Goal: Information Seeking & Learning: Learn about a topic

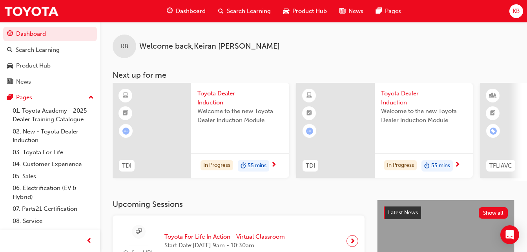
click at [157, 121] on div at bounding box center [152, 130] width 79 height 95
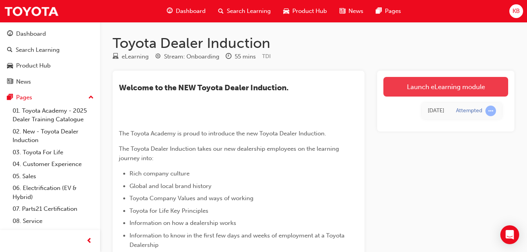
click at [472, 81] on link "Launch eLearning module" at bounding box center [446, 87] width 125 height 20
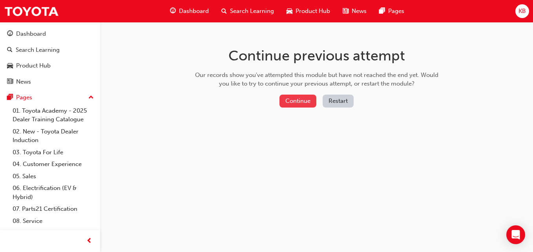
click at [300, 103] on button "Continue" at bounding box center [298, 101] width 37 height 13
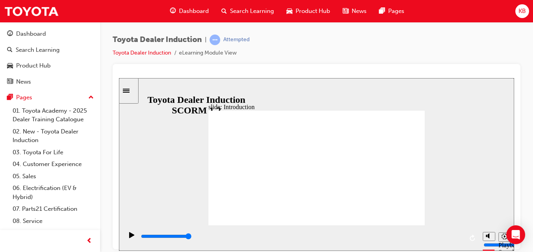
click at [55, 115] on link "01. Toyota Academy - 2025 Dealer Training Catalogue" at bounding box center [53, 115] width 88 height 21
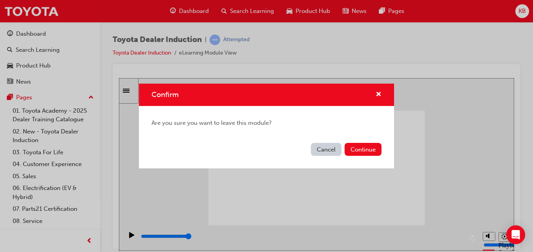
click at [328, 146] on button "Cancel" at bounding box center [326, 149] width 31 height 13
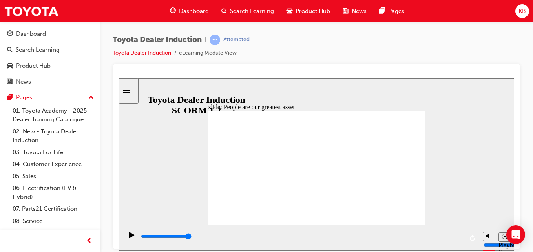
type input "7500"
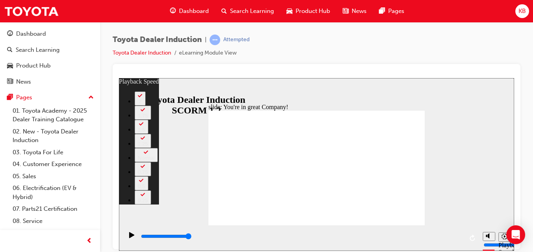
type input "156"
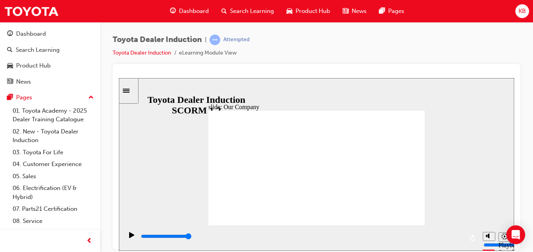
drag, startPoint x: 406, startPoint y: 211, endPoint x: 384, endPoint y: 207, distance: 21.6
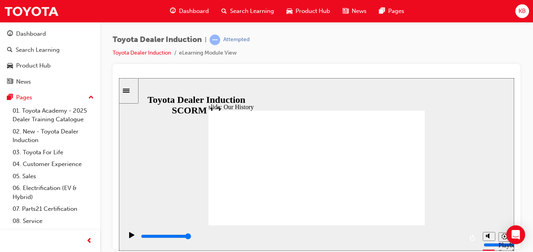
drag, startPoint x: 255, startPoint y: 199, endPoint x: 287, endPoint y: 203, distance: 32.1
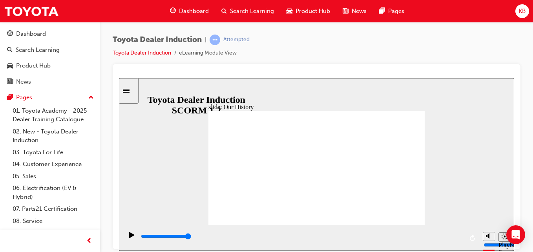
drag, startPoint x: 313, startPoint y: 202, endPoint x: 318, endPoint y: 199, distance: 6.3
drag, startPoint x: 317, startPoint y: 202, endPoint x: 341, endPoint y: 199, distance: 24.1
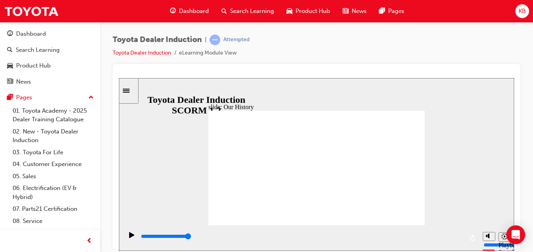
drag, startPoint x: 328, startPoint y: 213, endPoint x: 355, endPoint y: 198, distance: 31.7
drag, startPoint x: 377, startPoint y: 196, endPoint x: 382, endPoint y: 196, distance: 5.1
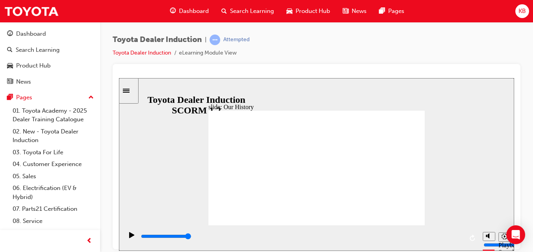
drag, startPoint x: 385, startPoint y: 195, endPoint x: 370, endPoint y: 196, distance: 14.9
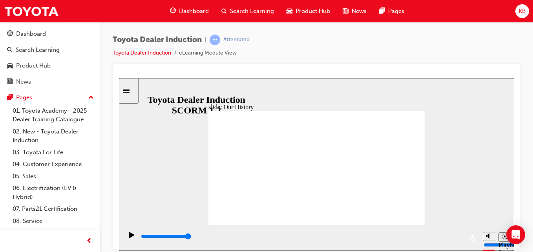
drag, startPoint x: 265, startPoint y: 202, endPoint x: 293, endPoint y: 201, distance: 28.3
drag, startPoint x: 317, startPoint y: 213, endPoint x: 328, endPoint y: 207, distance: 12.8
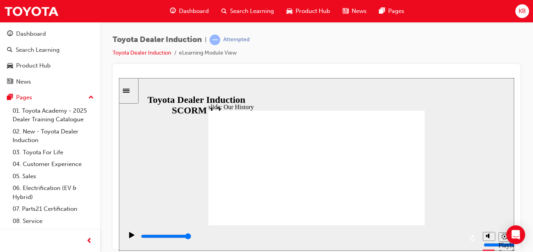
drag, startPoint x: 376, startPoint y: 201, endPoint x: 380, endPoint y: 196, distance: 7.1
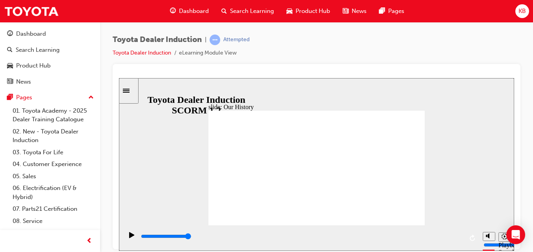
drag, startPoint x: 273, startPoint y: 136, endPoint x: 297, endPoint y: 118, distance: 30.3
drag, startPoint x: 311, startPoint y: 106, endPoint x: 238, endPoint y: 107, distance: 73.1
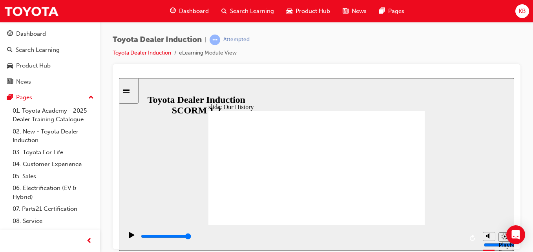
click at [129, 238] on icon "Play (Ctrl+Alt+P)" at bounding box center [131, 235] width 5 height 6
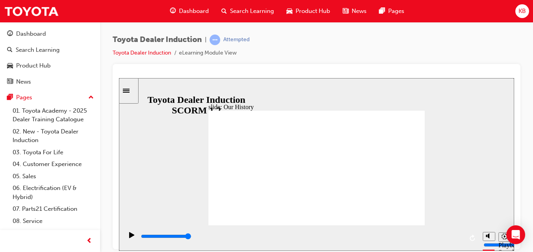
click at [464, 155] on div "slide: Our History Group 1 Freeform 3 Freeform 1 Freeform 2 Freeform 4 Rectangl…" at bounding box center [316, 164] width 395 height 173
click at [486, 164] on div "slide: Our History Group 1 Freeform 3 Freeform 1 Freeform 2 Freeform 4 Rectangl…" at bounding box center [316, 164] width 395 height 173
drag, startPoint x: 317, startPoint y: 108, endPoint x: 223, endPoint y: 120, distance: 95.0
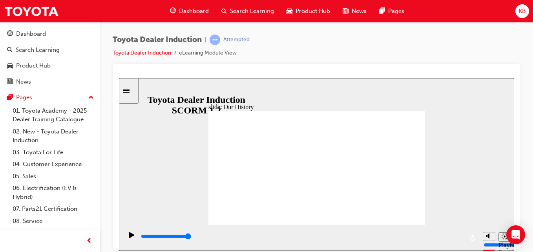
drag, startPoint x: 311, startPoint y: 212, endPoint x: 246, endPoint y: 141, distance: 96.8
drag, startPoint x: 217, startPoint y: 119, endPoint x: 221, endPoint y: 115, distance: 5.6
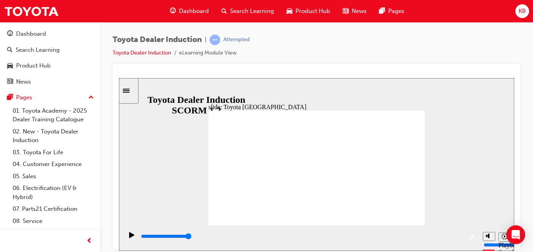
click at [477, 178] on div "slide: Our History Group 1 Freeform 3 Freeform 1 Freeform 2 Freeform 4 Rectangl…" at bounding box center [316, 164] width 395 height 173
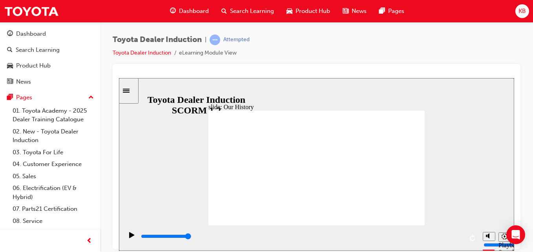
click at [512, 236] on icon "Open Intercom Messenger" at bounding box center [516, 235] width 10 height 10
click at [164, 238] on input "slide progress" at bounding box center [166, 236] width 51 height 6
drag, startPoint x: 262, startPoint y: 197, endPoint x: 262, endPoint y: 151, distance: 45.6
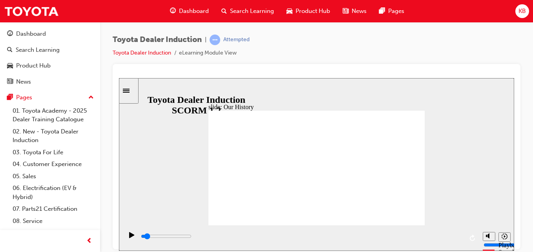
drag, startPoint x: 343, startPoint y: 102, endPoint x: 317, endPoint y: 114, distance: 29.2
click at [324, 112] on div "slide: Our History Group 1 Freeform 3 Freeform 1 Freeform 2 Freeform 4 Rectangl…" at bounding box center [316, 164] width 395 height 173
drag, startPoint x: 324, startPoint y: 106, endPoint x: 322, endPoint y: 94, distance: 12.3
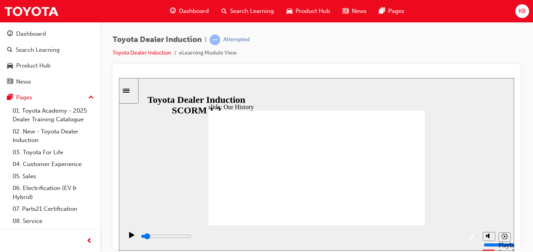
click at [324, 94] on div "slide: Our History Group 1 Freeform 3 Freeform 1 Freeform 2 Freeform 4 Rectangl…" at bounding box center [316, 164] width 395 height 173
click at [134, 90] on icon "Sidebar Toggle" at bounding box center [129, 90] width 12 height 5
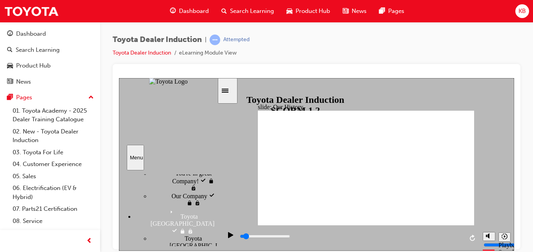
scroll to position [118, 0]
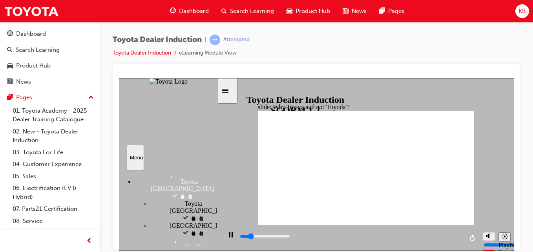
scroll to position [157, 0]
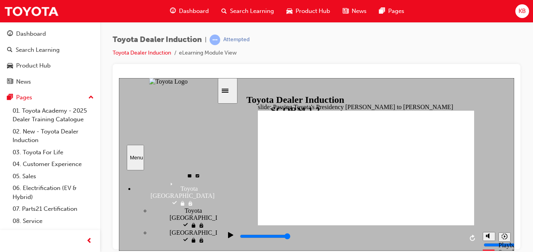
scroll to position [156, 0]
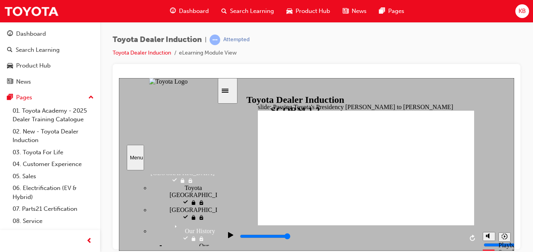
type input "5000"
radio input "true"
type input "5000"
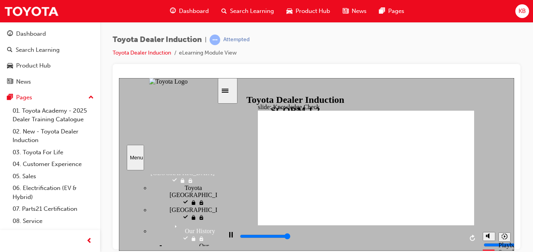
radio input "true"
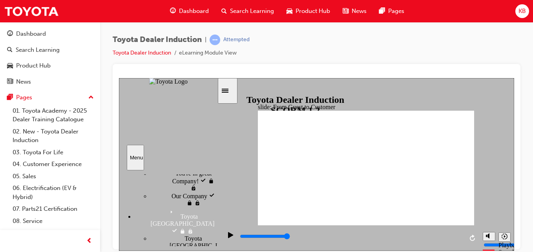
scroll to position [118, 0]
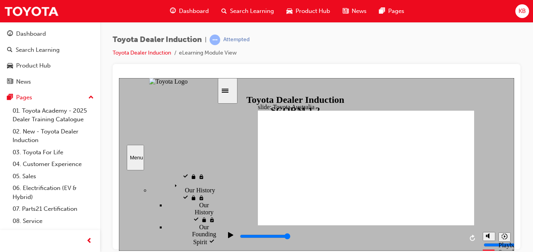
type input "15300"
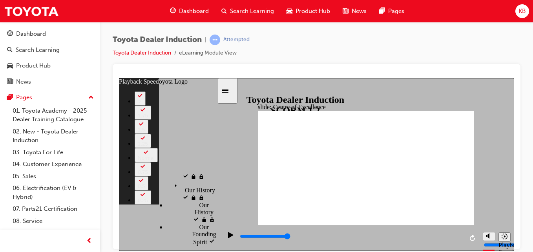
type input "248"
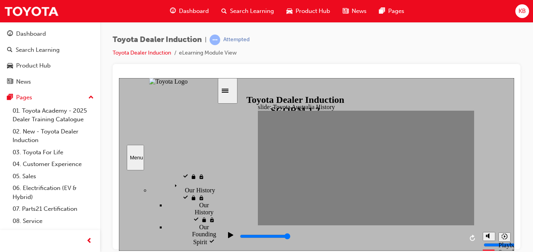
drag, startPoint x: 264, startPoint y: 168, endPoint x: 271, endPoint y: 167, distance: 7.2
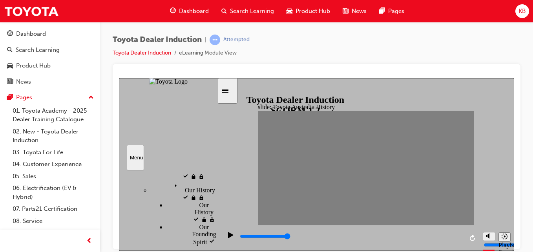
drag, startPoint x: 274, startPoint y: 168, endPoint x: 280, endPoint y: 169, distance: 6.7
drag, startPoint x: 286, startPoint y: 169, endPoint x: 295, endPoint y: 169, distance: 8.6
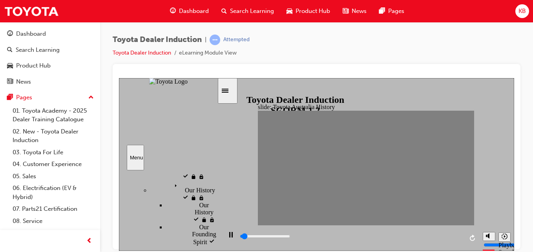
drag, startPoint x: 295, startPoint y: 168, endPoint x: 305, endPoint y: 167, distance: 10.0
drag, startPoint x: 306, startPoint y: 170, endPoint x: 315, endPoint y: 172, distance: 9.9
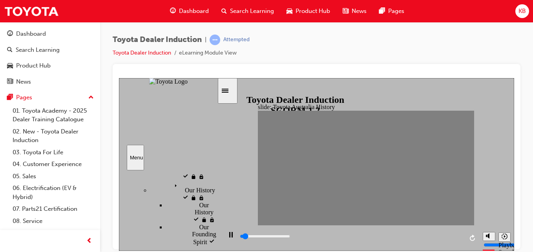
drag, startPoint x: 313, startPoint y: 168, endPoint x: 322, endPoint y: 169, distance: 9.6
drag, startPoint x: 324, startPoint y: 169, endPoint x: 335, endPoint y: 169, distance: 10.6
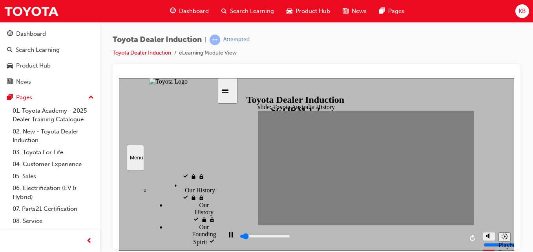
drag, startPoint x: 335, startPoint y: 171, endPoint x: 343, endPoint y: 167, distance: 8.6
drag, startPoint x: 343, startPoint y: 167, endPoint x: 355, endPoint y: 168, distance: 11.8
drag, startPoint x: 355, startPoint y: 168, endPoint x: 363, endPoint y: 168, distance: 8.2
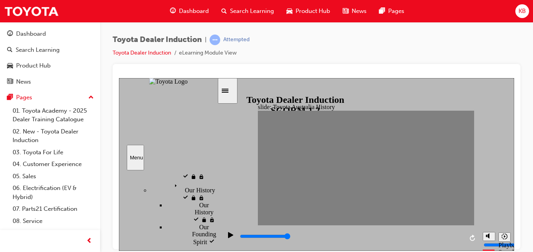
drag, startPoint x: 363, startPoint y: 168, endPoint x: 376, endPoint y: 169, distance: 13.0
drag, startPoint x: 377, startPoint y: 169, endPoint x: 383, endPoint y: 168, distance: 6.7
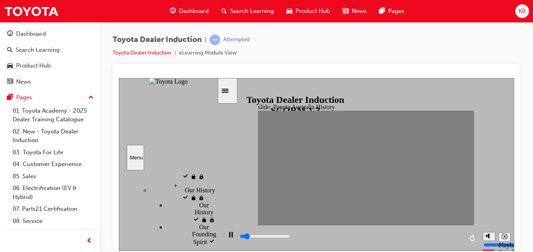
drag, startPoint x: 383, startPoint y: 168, endPoint x: 392, endPoint y: 168, distance: 9.1
type input "0"
type input "14"
drag, startPoint x: 394, startPoint y: 168, endPoint x: 404, endPoint y: 169, distance: 10.7
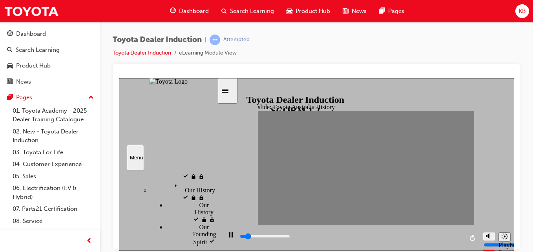
type input "0"
type input "15"
drag, startPoint x: 403, startPoint y: 169, endPoint x: 415, endPoint y: 169, distance: 11.8
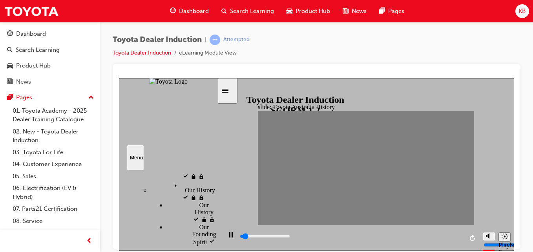
drag, startPoint x: 413, startPoint y: 168, endPoint x: 422, endPoint y: 170, distance: 9.6
drag, startPoint x: 423, startPoint y: 168, endPoint x: 437, endPoint y: 168, distance: 13.7
drag, startPoint x: 434, startPoint y: 168, endPoint x: 446, endPoint y: 168, distance: 11.4
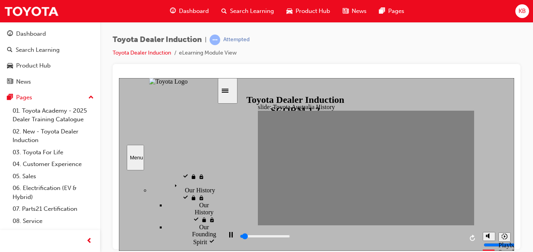
drag, startPoint x: 443, startPoint y: 167, endPoint x: 453, endPoint y: 167, distance: 9.8
drag, startPoint x: 453, startPoint y: 168, endPoint x: 461, endPoint y: 168, distance: 8.6
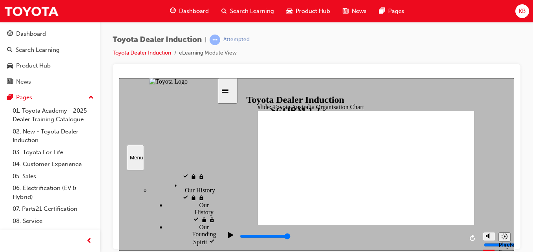
type input "5000"
radio input "true"
type input "4300"
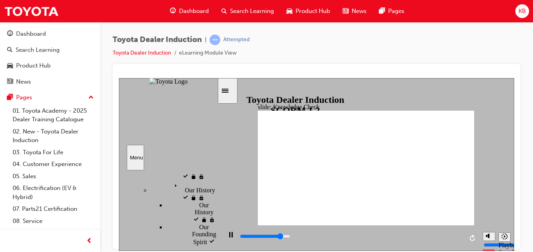
radio input "true"
type input "5000"
radio input "true"
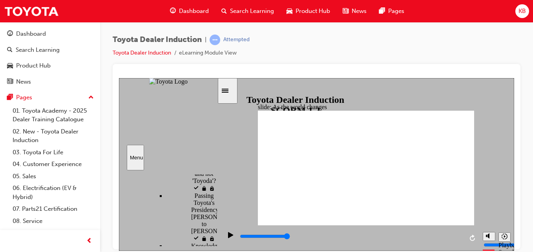
scroll to position [275, 0]
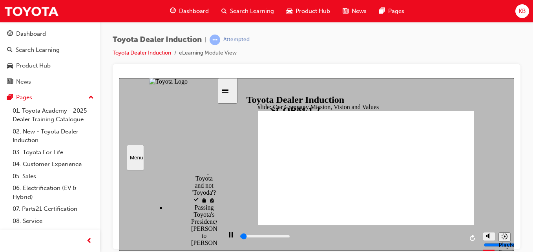
scroll to position [314, 0]
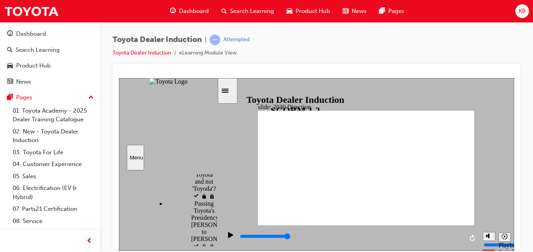
type input "5000"
drag, startPoint x: 307, startPoint y: 170, endPoint x: 312, endPoint y: 168, distance: 5.2
type input "h"
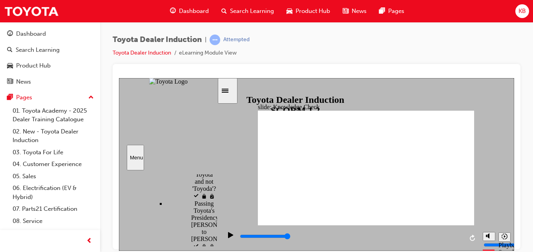
type input "h"
type input "ha"
type input "hap"
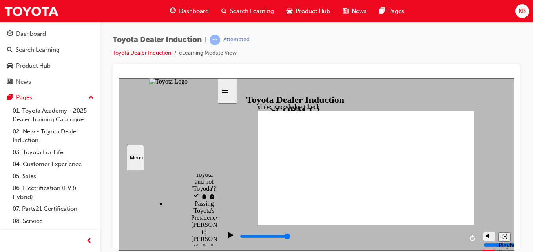
type input "happ"
type input "happi"
type input "happin"
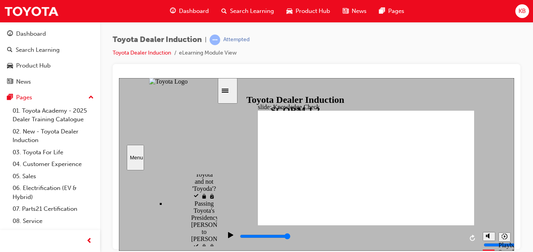
type input "happin"
type input "happine"
type input "happines"
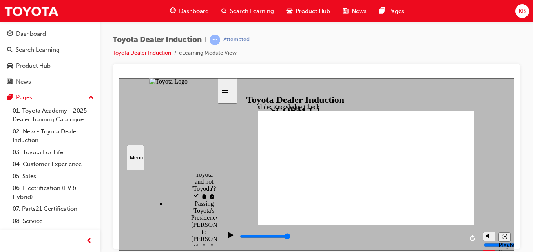
type input "happiness"
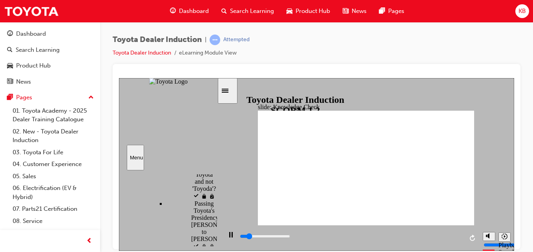
type input "800"
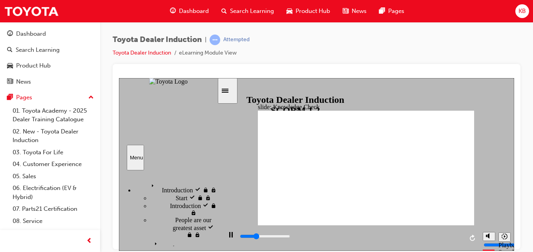
scroll to position [314, 0]
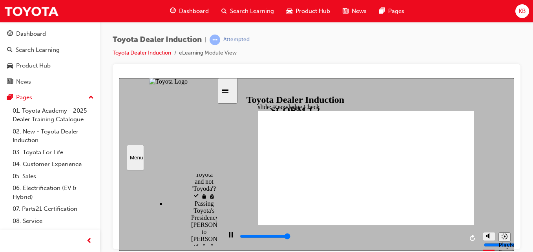
type input "5000"
type input "h"
type input "ha"
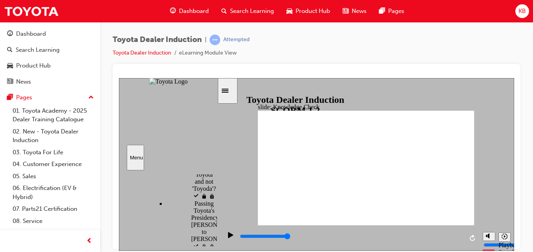
type input "ha"
type input "hap"
type input "happ"
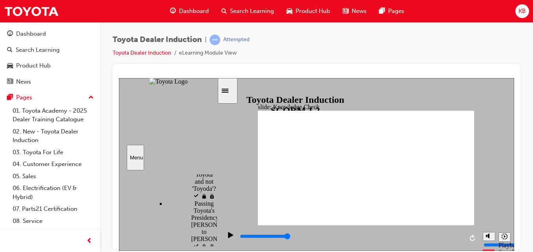
type input "happy"
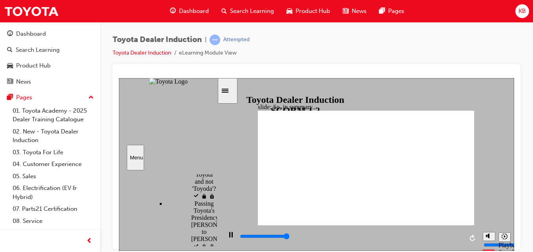
type input "6500"
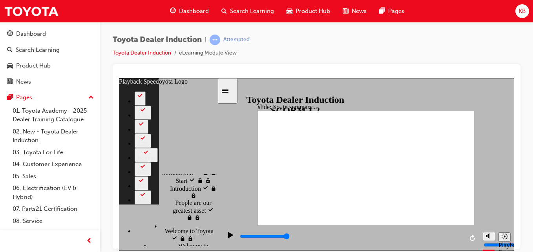
scroll to position [0, 0]
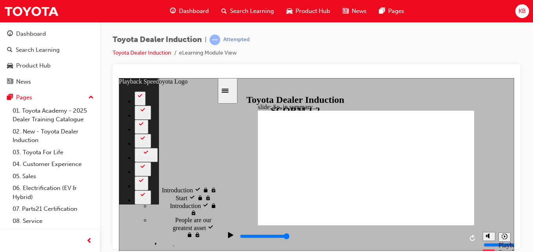
type input "11"
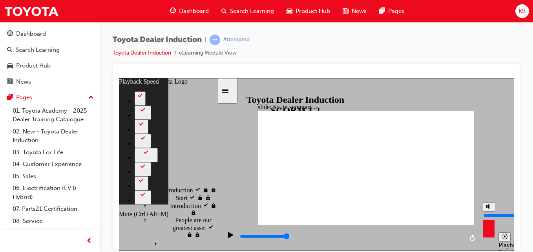
type input "16"
click at [489, 209] on polygon "Mute (Ctrl+Alt+M)" at bounding box center [489, 205] width 2 height 5
type input "0"
type input "16"
type input "0"
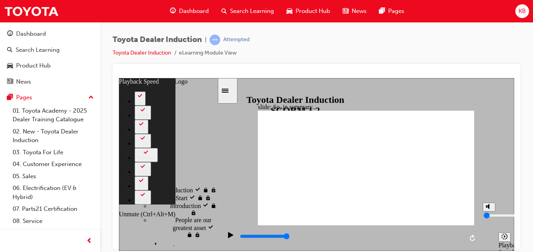
type input "18"
click at [489, 209] on polygon "Unmute (Ctrl+Alt+M)" at bounding box center [489, 205] width 2 height 5
type input "8"
type input "18"
type input "8"
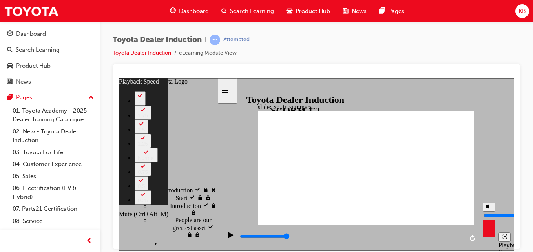
type input "18"
type input "3"
type input "18"
type input "3"
type input "18"
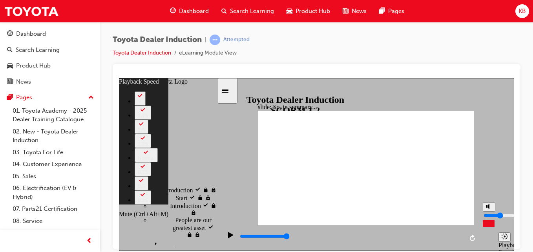
type input "3"
click at [489, 218] on input "volume" at bounding box center [509, 215] width 51 height 6
drag, startPoint x: 489, startPoint y: 113, endPoint x: 492, endPoint y: 110, distance: 4.4
click at [489, 112] on div "slide: So, in summary... Rectangle 3 playback speed 2 1.75 1.5 1.25 Normal 0.75…" at bounding box center [316, 164] width 395 height 173
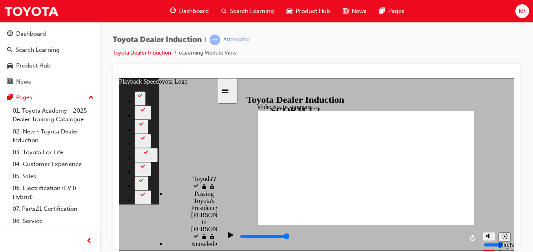
scroll to position [314, 0]
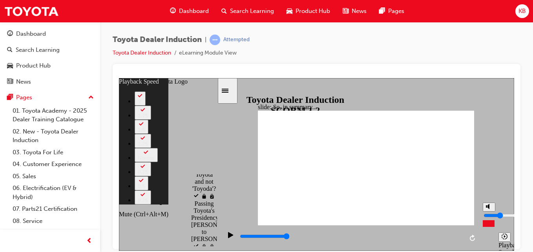
type input "94"
type input "1"
type input "94"
type input "1"
type input "95"
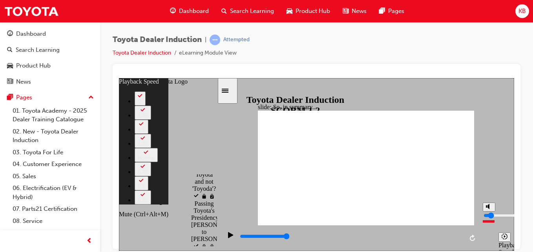
type input "1"
click at [488, 218] on input "volume" at bounding box center [509, 215] width 51 height 6
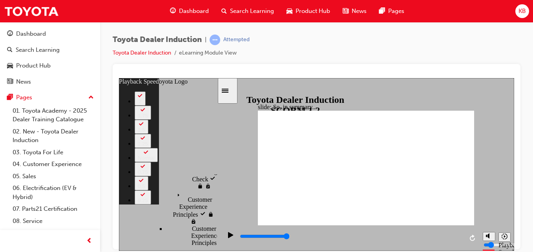
scroll to position [432, 0]
type input "116"
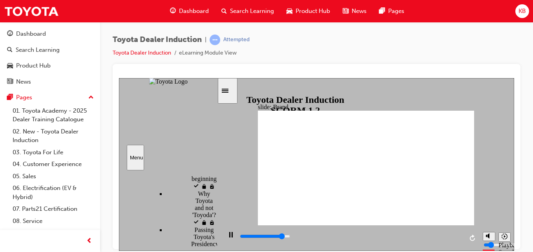
drag, startPoint x: 228, startPoint y: 236, endPoint x: 292, endPoint y: 166, distance: 94.8
click at [228, 235] on icon "Play (Ctrl+Alt+P)" at bounding box center [230, 235] width 5 height 6
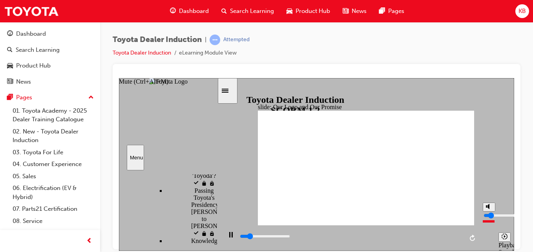
click at [489, 218] on input "volume" at bounding box center [509, 215] width 51 height 6
type input "10400"
type input "2"
type input "10800"
type input "2"
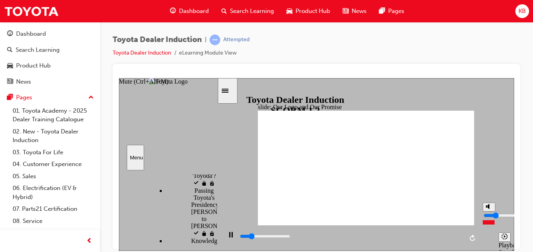
click at [488, 218] on input "volume" at bounding box center [509, 215] width 51 height 6
type input "8400"
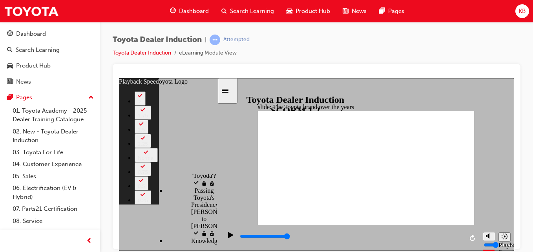
scroll to position [366, 0]
type input "10"
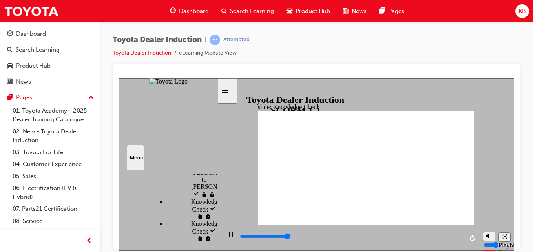
type input "5000"
radio input "true"
drag, startPoint x: 442, startPoint y: 117, endPoint x: 456, endPoint y: 118, distance: 14.5
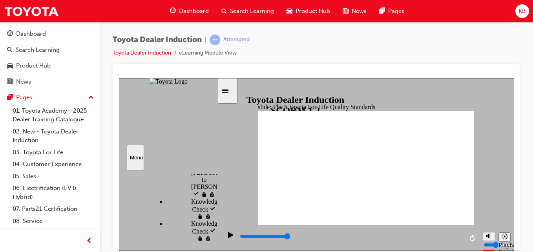
drag, startPoint x: 461, startPoint y: 210, endPoint x: 465, endPoint y: 212, distance: 4.1
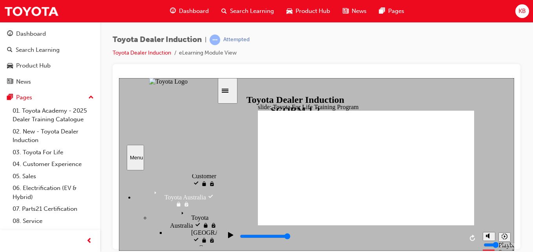
type input "10800"
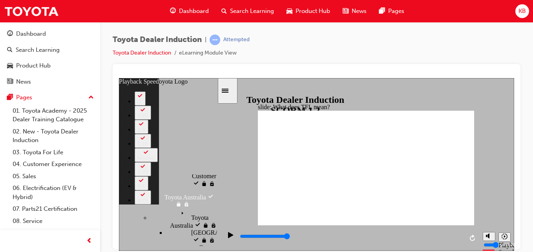
type input "139"
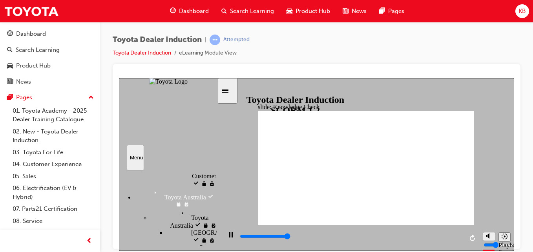
type input "5000"
radio input "true"
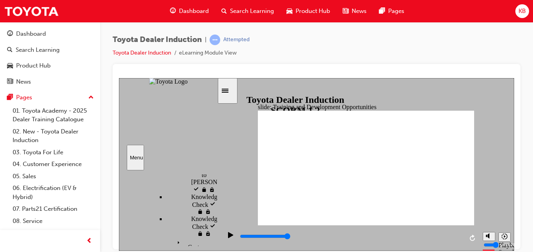
drag, startPoint x: 456, startPoint y: 218, endPoint x: 458, endPoint y: 213, distance: 5.6
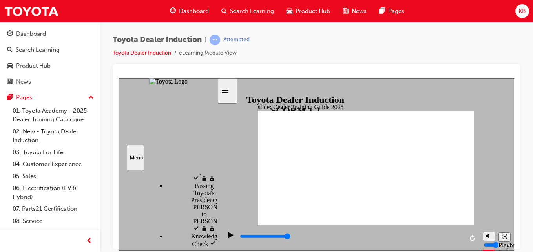
type input "5000"
radio input "true"
drag, startPoint x: 460, startPoint y: 112, endPoint x: 463, endPoint y: 108, distance: 4.6
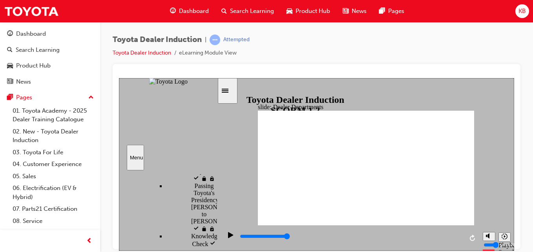
drag, startPoint x: 227, startPoint y: 240, endPoint x: 284, endPoint y: 210, distance: 64.6
click at [229, 237] on icon "Pause (Ctrl+Alt+P)" at bounding box center [231, 234] width 4 height 5
type input "34600"
